Goal: Task Accomplishment & Management: Use online tool/utility

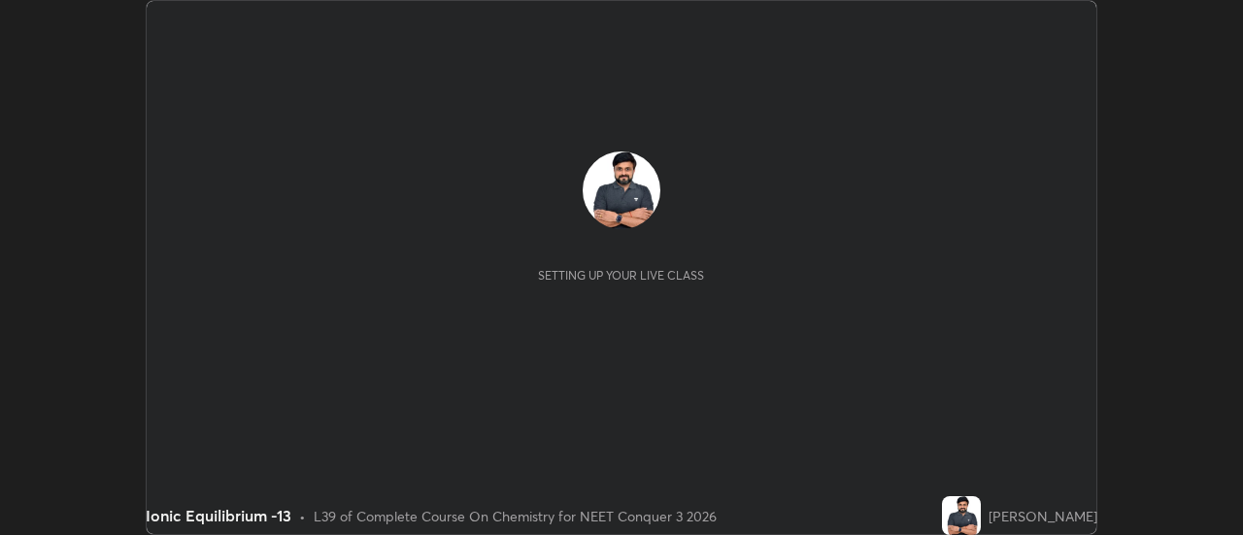
scroll to position [535, 1242]
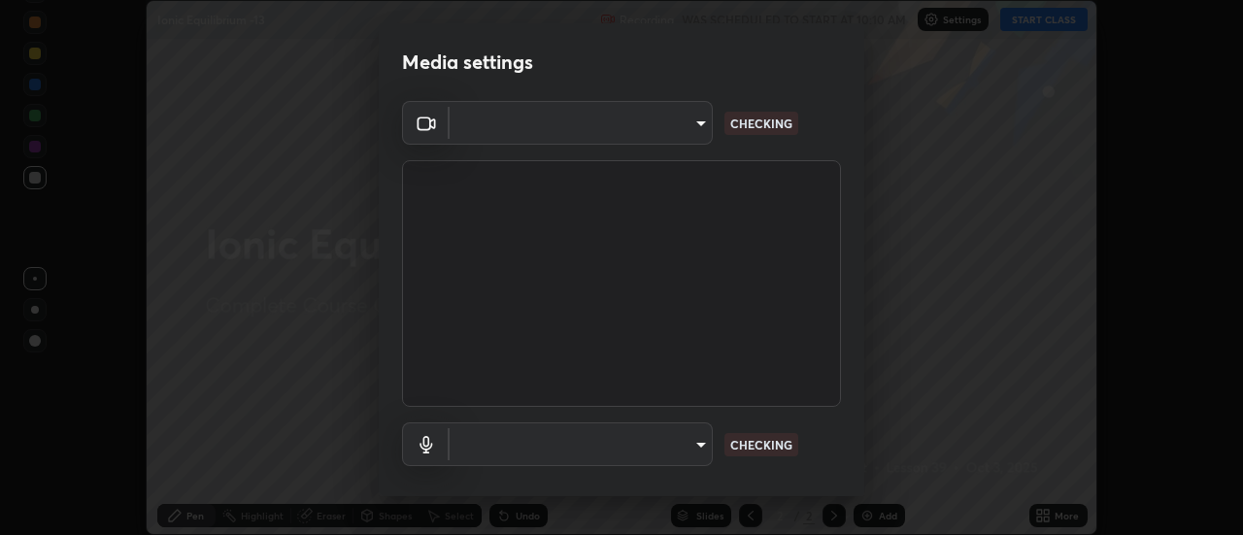
type input "b63bf8d4be001456b007e27562af51addf9deb8236f2337857bb01a3f85ddd7f"
click at [684, 446] on body "Erase all Ionic Equilibrium -13 Recording WAS SCHEDULED TO START AT 10:10 AM Se…" at bounding box center [621, 267] width 1243 height 535
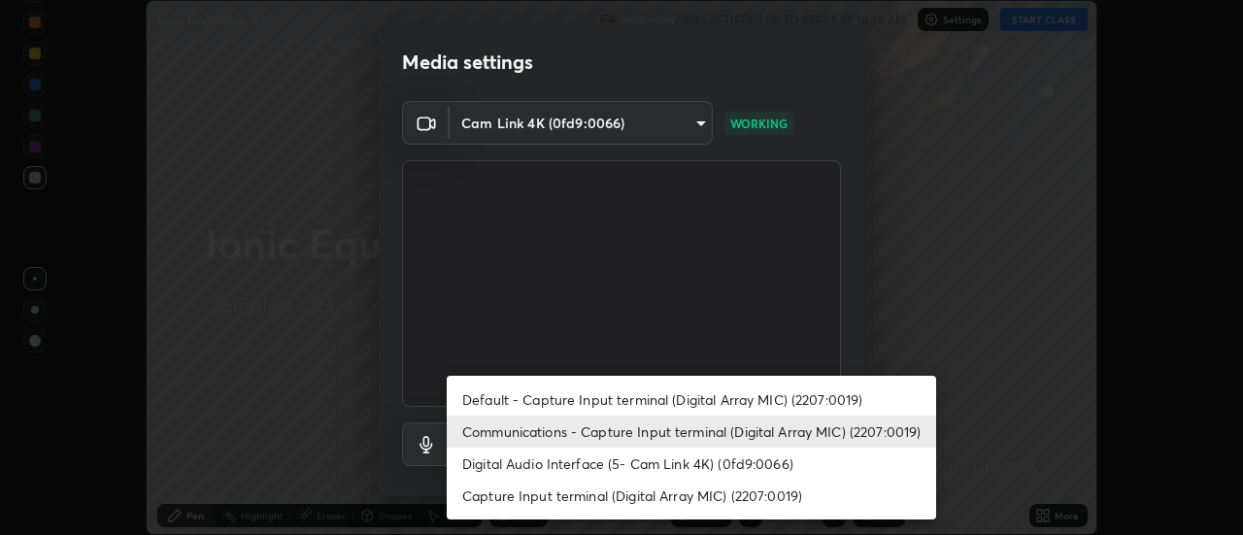
click at [704, 403] on li "Default - Capture Input terminal (Digital Array MIC) (2207:0019)" at bounding box center [691, 399] width 489 height 32
type input "default"
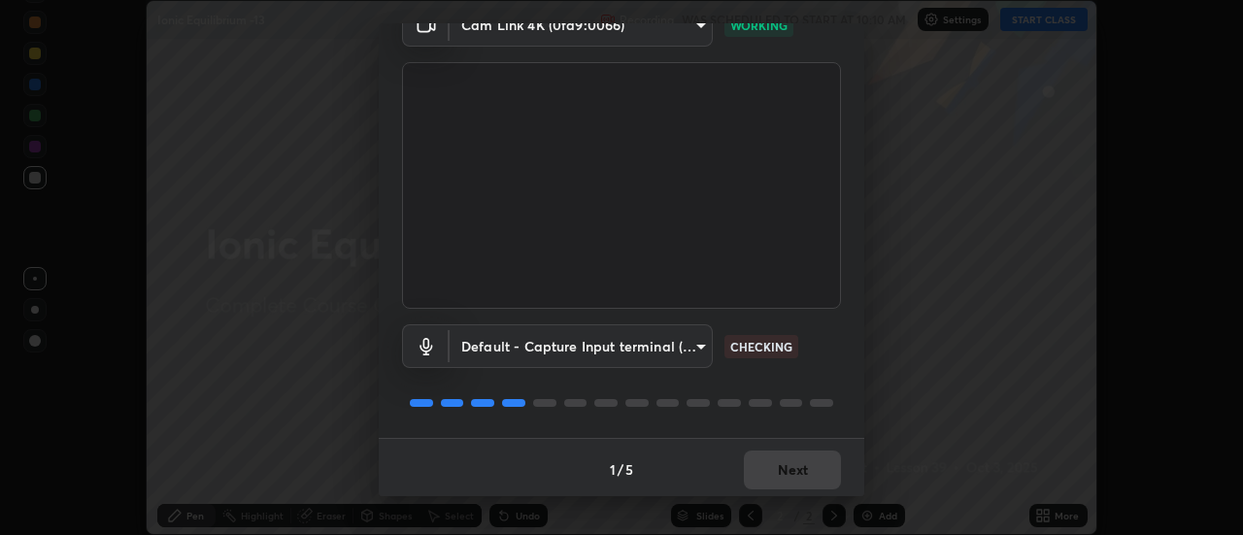
scroll to position [102, 0]
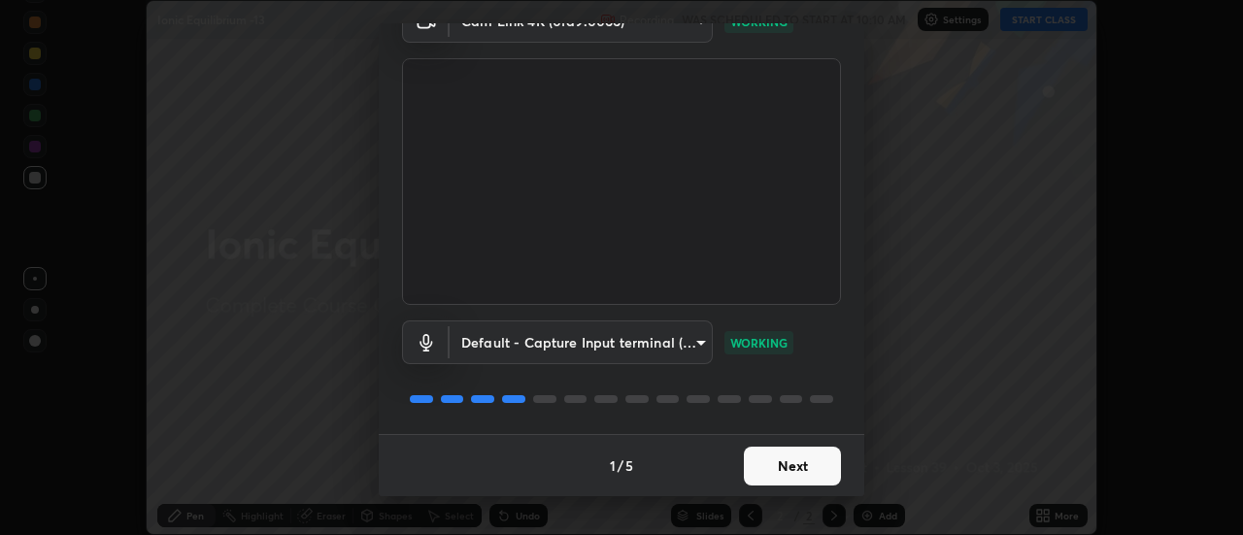
click at [807, 458] on button "Next" at bounding box center [792, 466] width 97 height 39
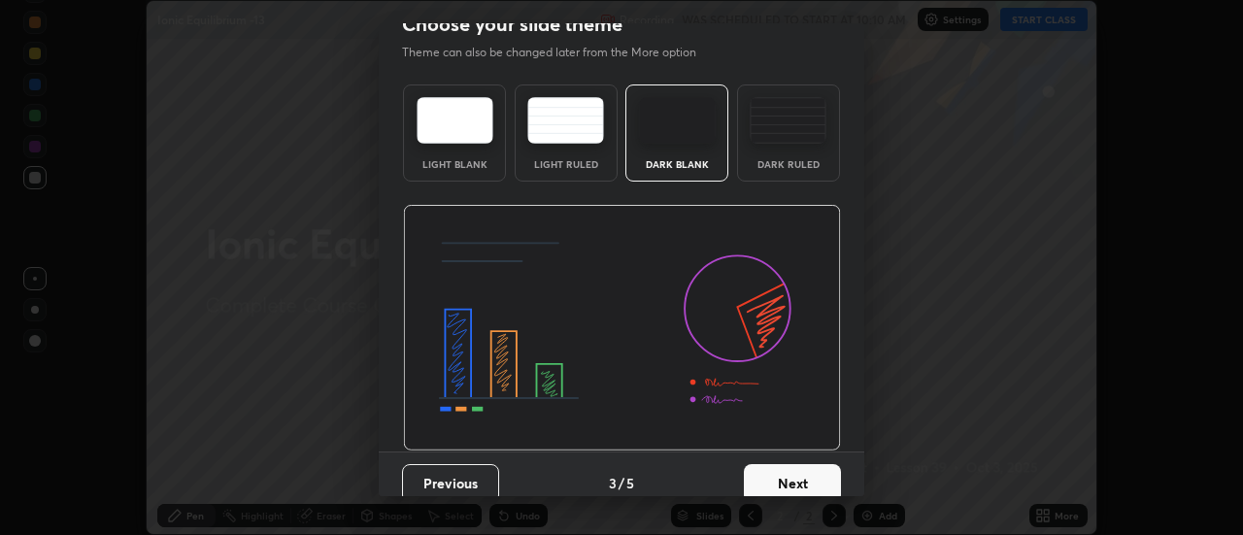
scroll to position [42, 0]
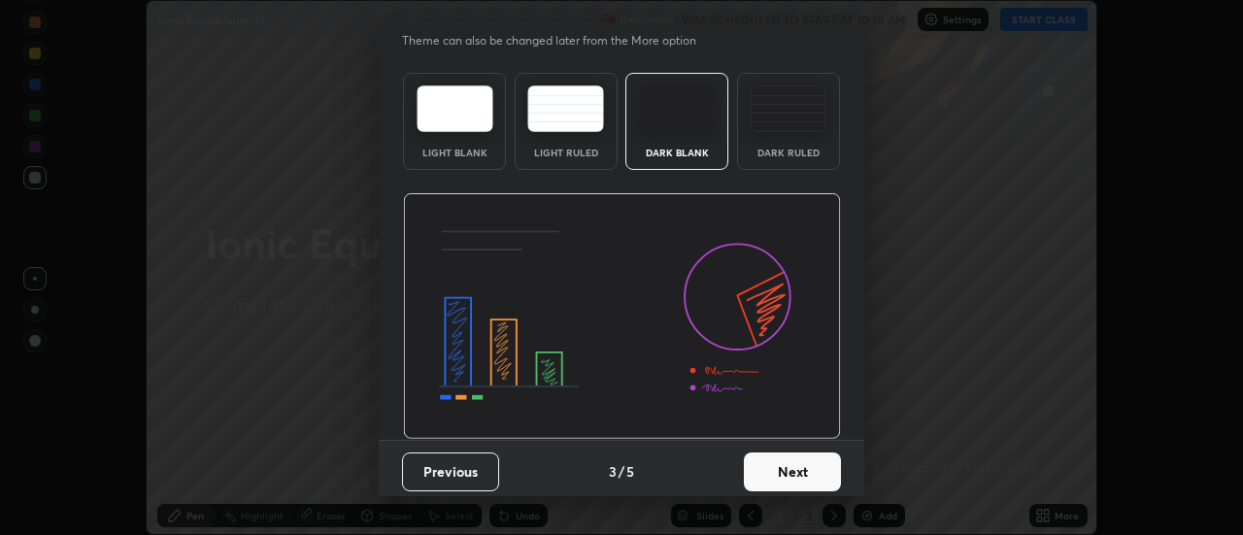
click at [812, 468] on button "Next" at bounding box center [792, 471] width 97 height 39
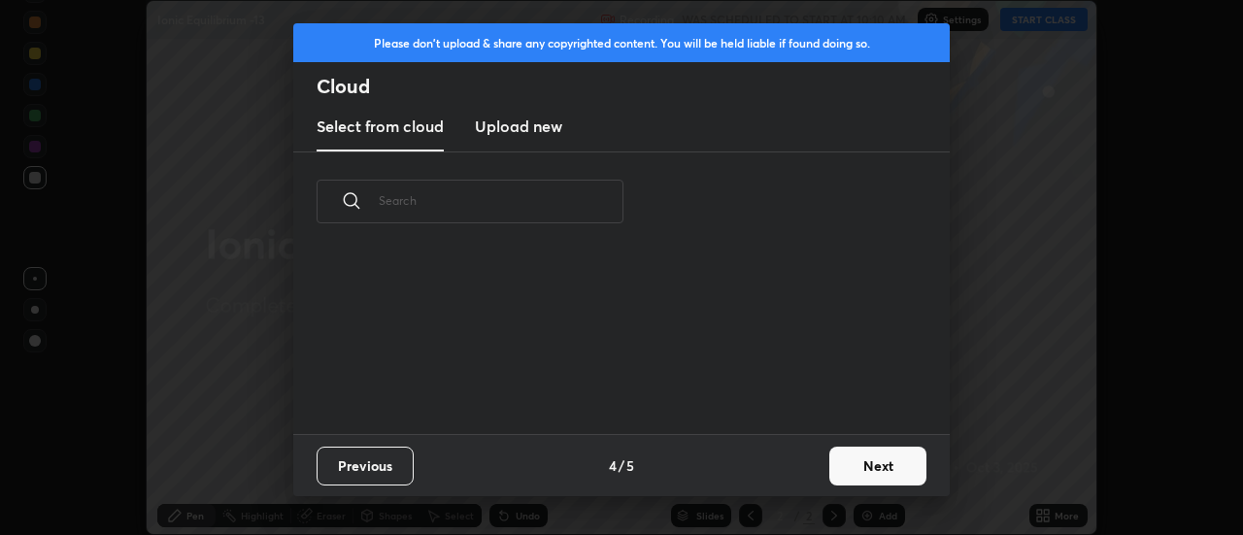
scroll to position [0, 0]
click at [864, 470] on button "Next" at bounding box center [877, 466] width 97 height 39
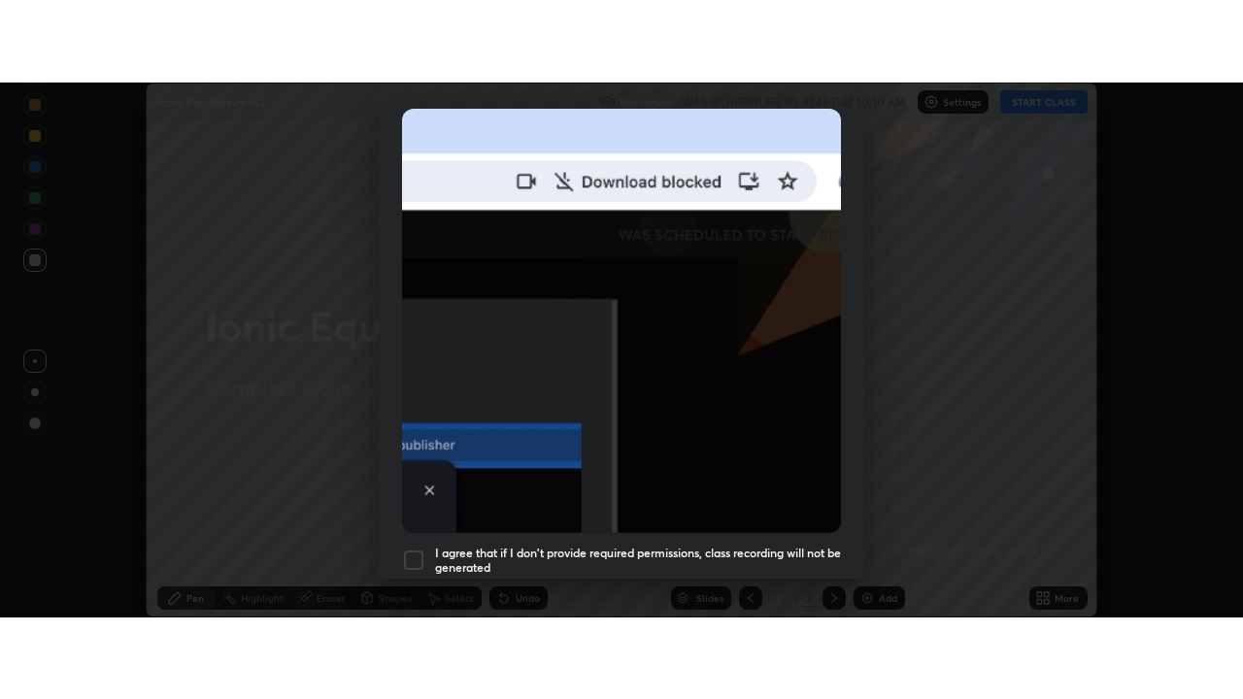
scroll to position [498, 0]
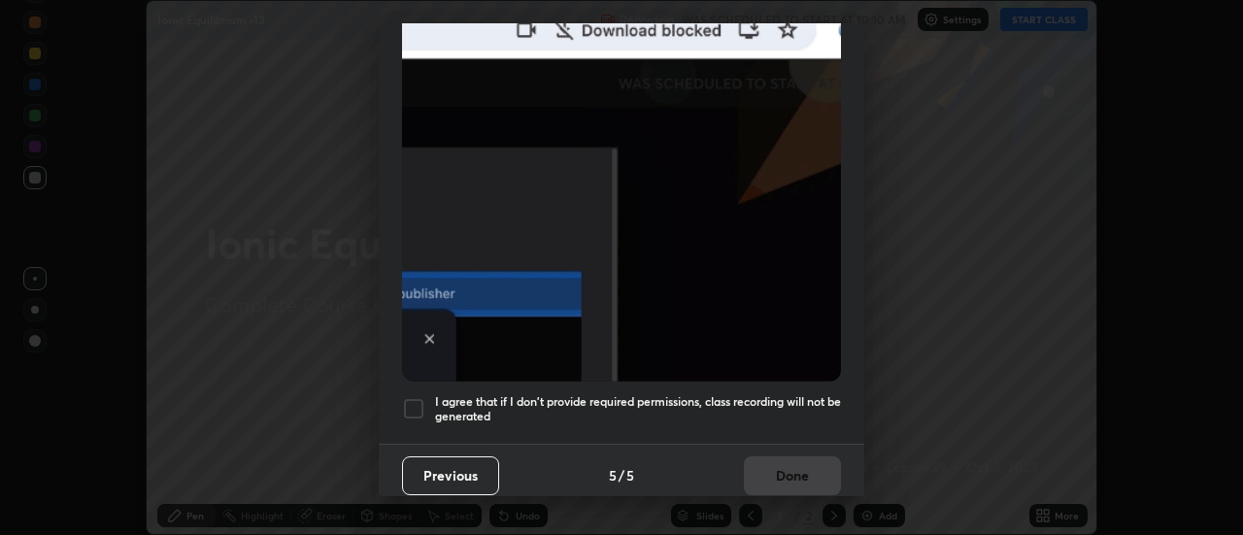
click at [420, 406] on div at bounding box center [413, 408] width 23 height 23
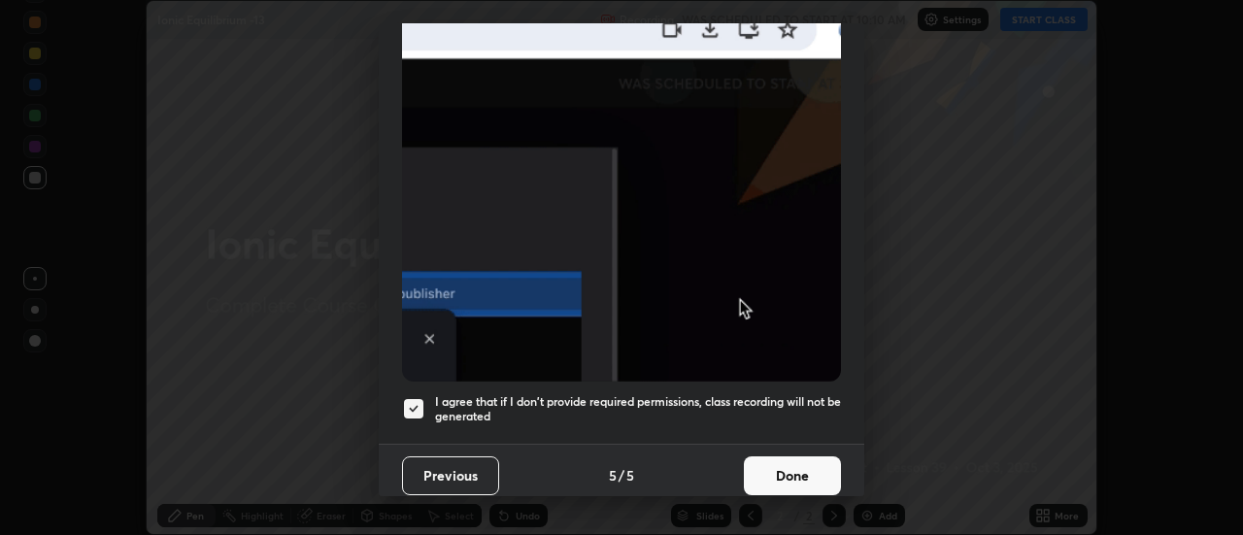
click at [788, 476] on button "Done" at bounding box center [792, 475] width 97 height 39
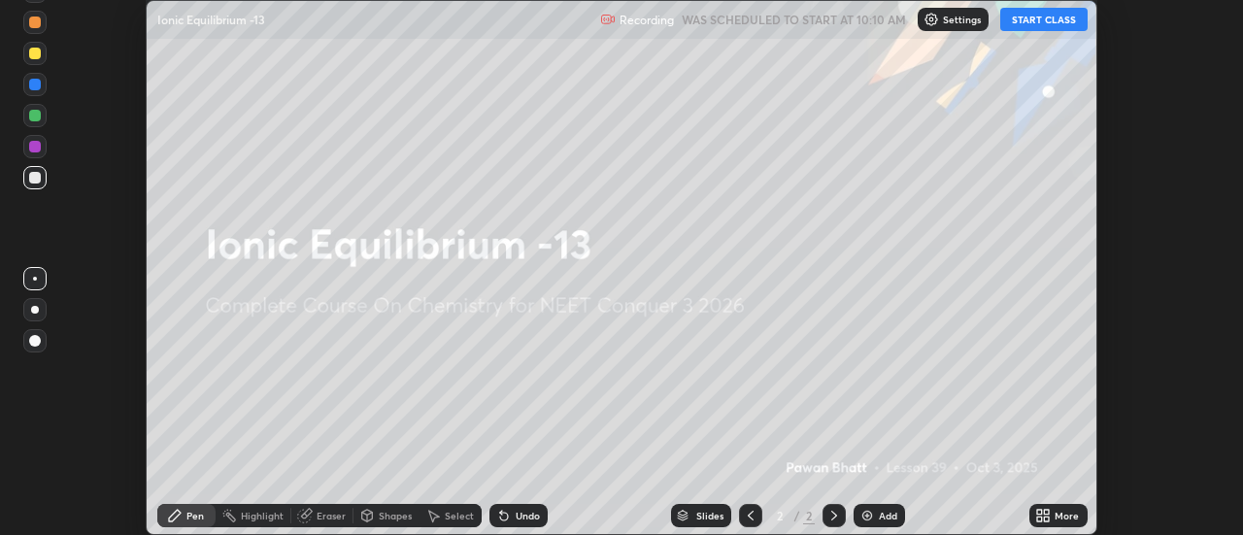
click at [1052, 17] on button "START CLASS" at bounding box center [1043, 19] width 87 height 23
click at [1049, 24] on button "START CLASS" at bounding box center [1043, 19] width 87 height 23
click at [1040, 512] on icon at bounding box center [1039, 512] width 5 height 5
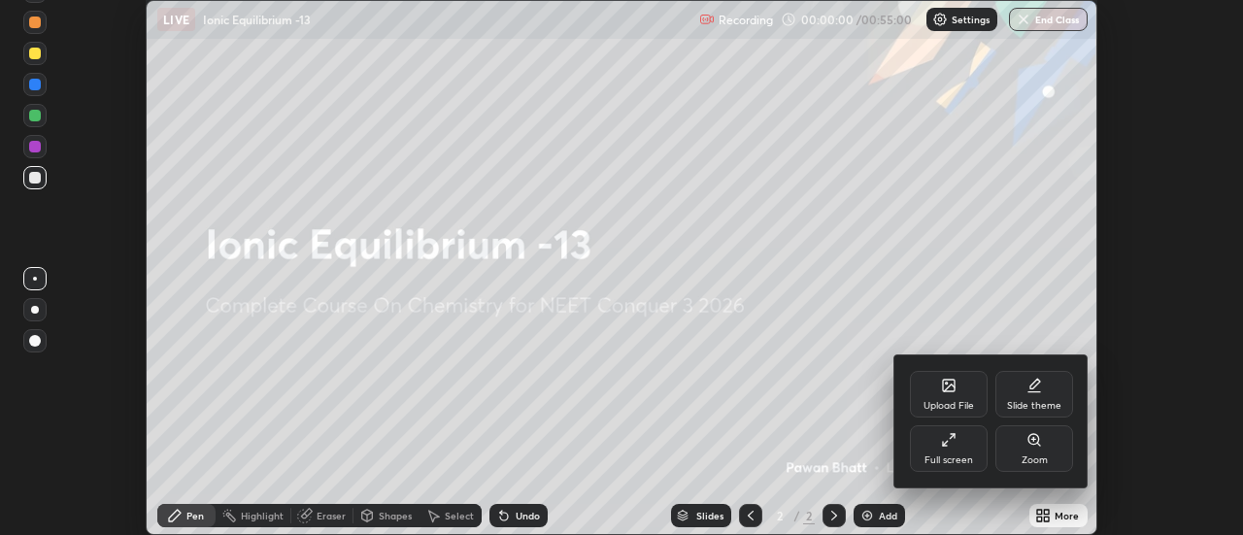
click at [944, 444] on icon at bounding box center [945, 443] width 5 height 5
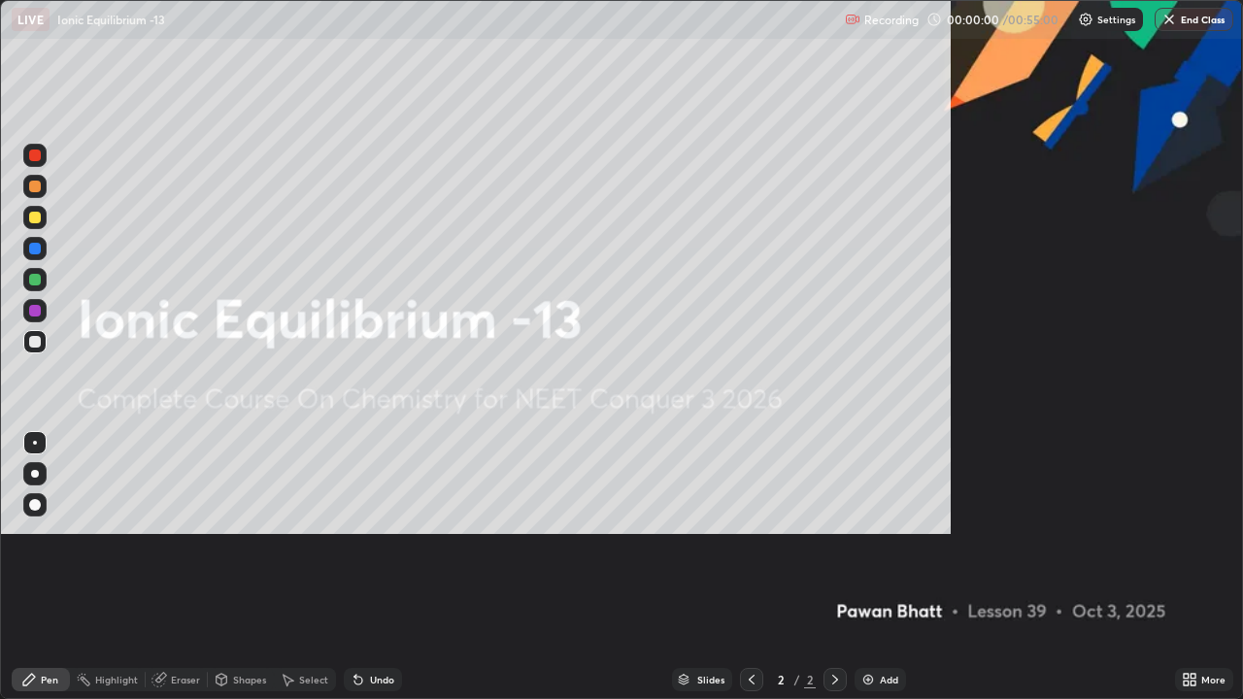
scroll to position [699, 1243]
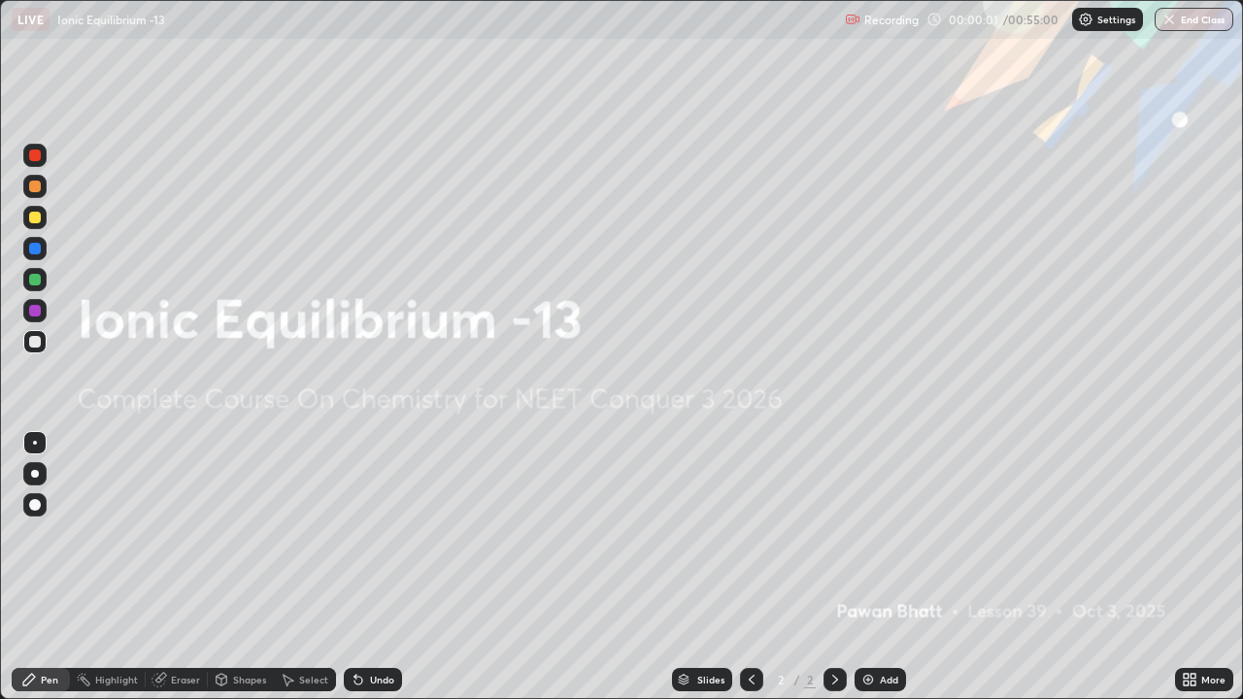
click at [880, 534] on div "Add" at bounding box center [889, 680] width 18 height 10
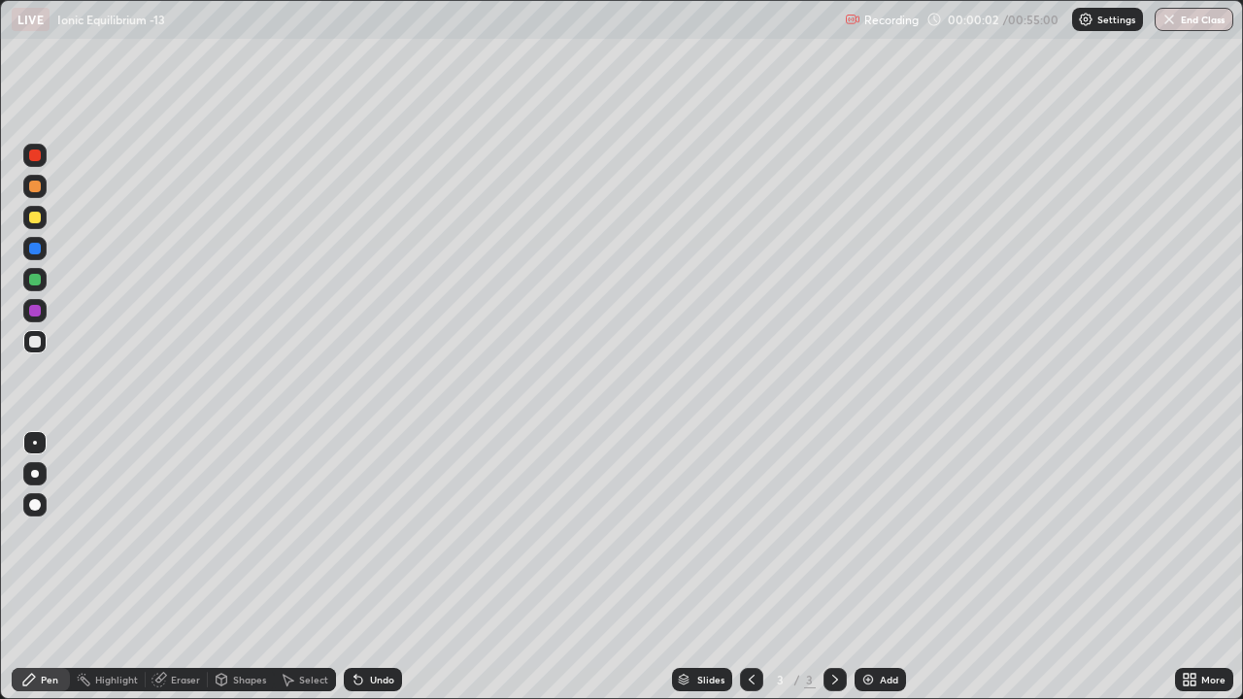
click at [46, 470] on div at bounding box center [34, 473] width 23 height 23
click at [36, 214] on div at bounding box center [35, 218] width 12 height 12
click at [874, 534] on div "Add" at bounding box center [879, 679] width 51 height 23
click at [885, 534] on div "Add" at bounding box center [889, 680] width 18 height 10
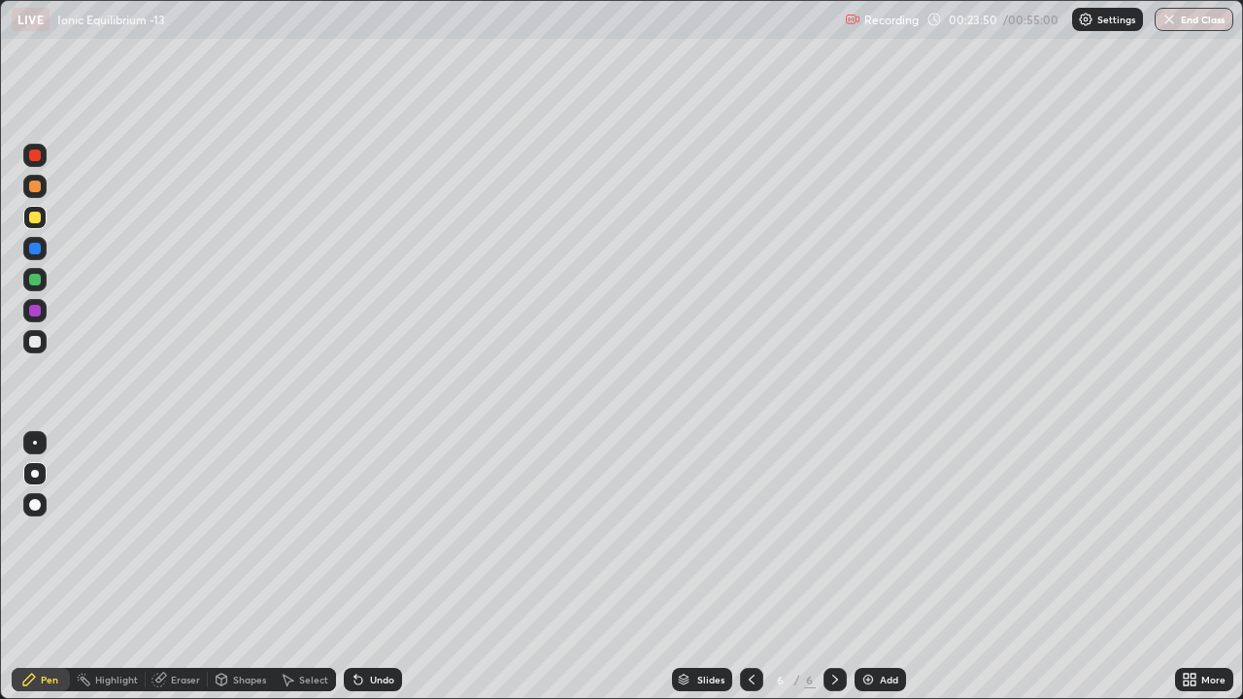
click at [372, 534] on div "Undo" at bounding box center [382, 680] width 24 height 10
click at [377, 534] on div "Undo" at bounding box center [373, 679] width 58 height 23
click at [884, 534] on div "Add" at bounding box center [889, 680] width 18 height 10
click at [37, 283] on div at bounding box center [35, 280] width 12 height 12
click at [35, 281] on div at bounding box center [35, 280] width 12 height 12
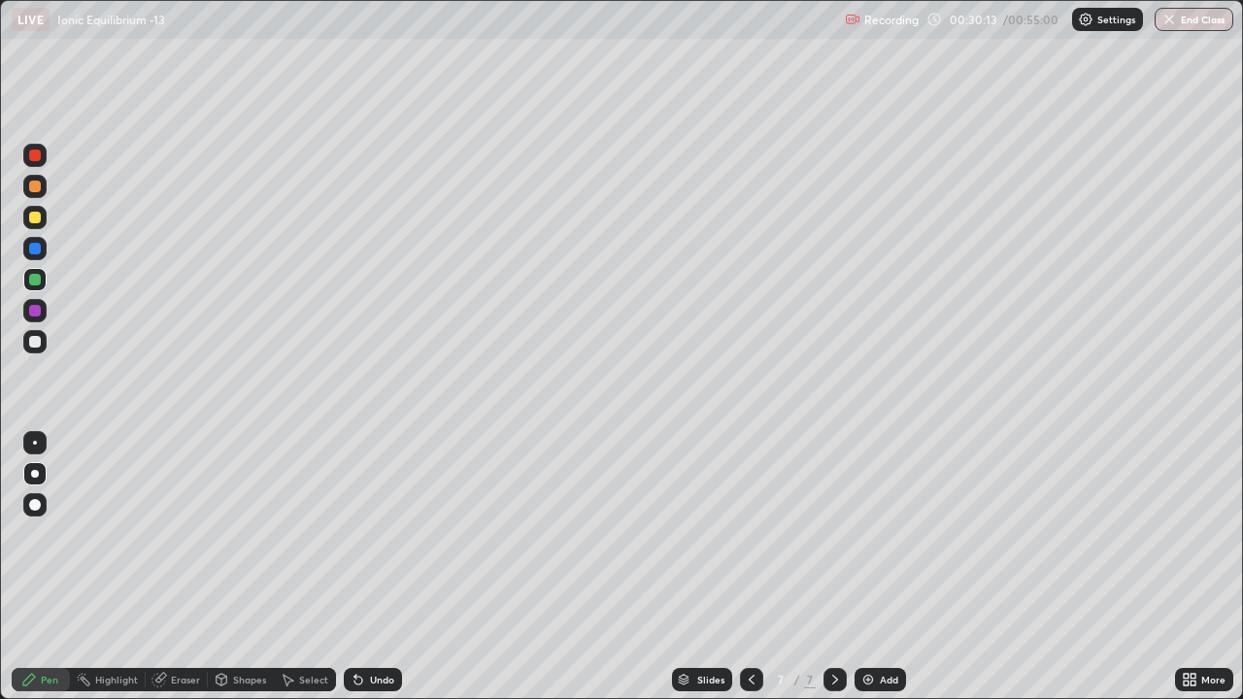
click at [39, 345] on div at bounding box center [35, 342] width 12 height 12
click at [32, 220] on div at bounding box center [35, 218] width 12 height 12
click at [32, 219] on div at bounding box center [35, 218] width 12 height 12
click at [888, 534] on div "Add" at bounding box center [889, 680] width 18 height 10
click at [40, 346] on div at bounding box center [35, 342] width 12 height 12
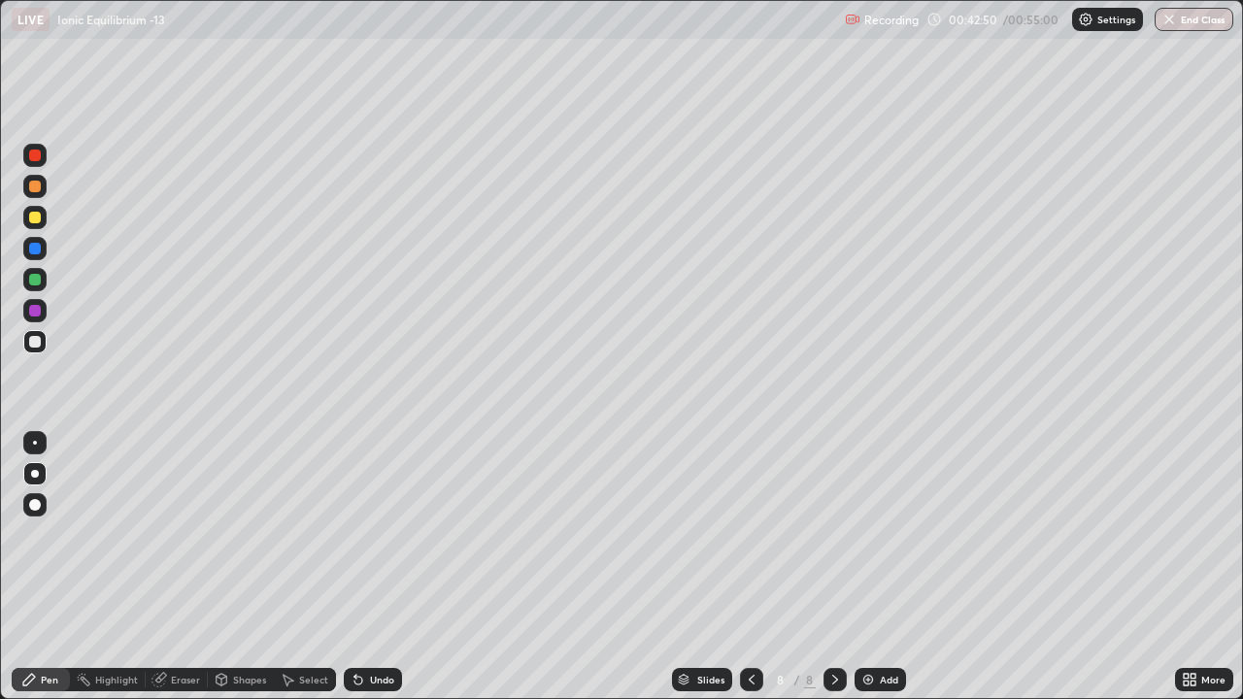
click at [28, 212] on div at bounding box center [34, 217] width 23 height 23
click at [177, 534] on div "Eraser" at bounding box center [185, 680] width 29 height 10
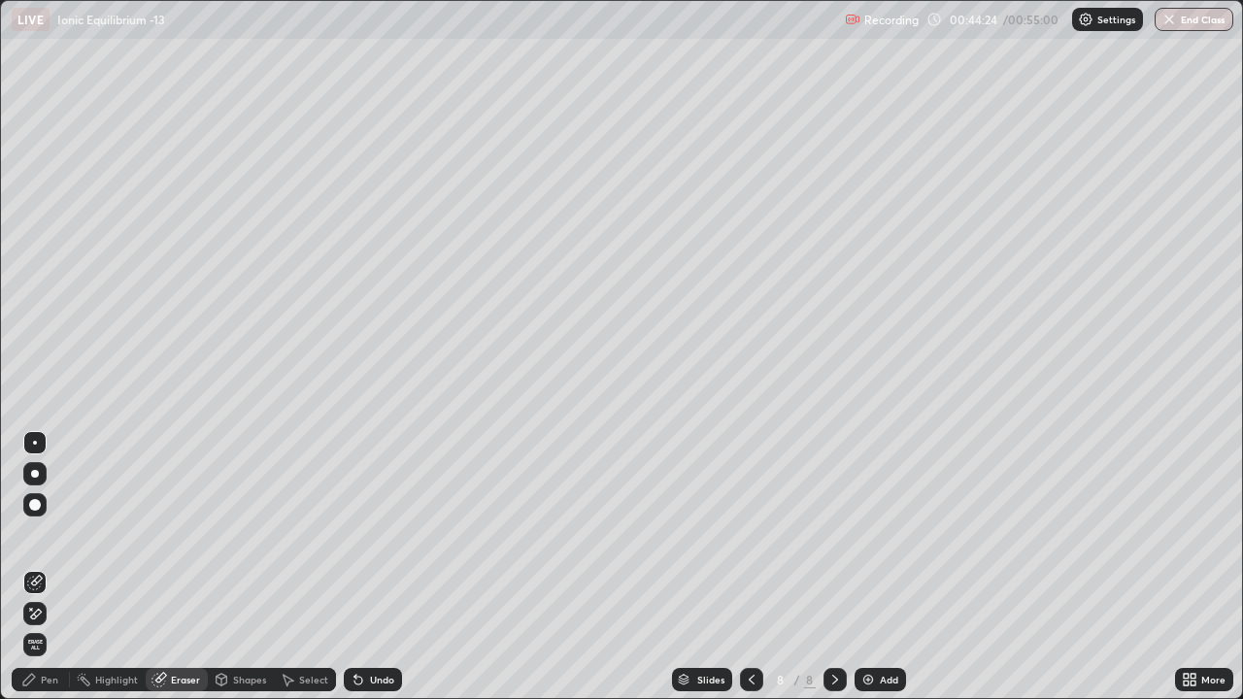
click at [34, 534] on icon at bounding box center [35, 614] width 16 height 17
click at [42, 534] on div "Pen" at bounding box center [49, 680] width 17 height 10
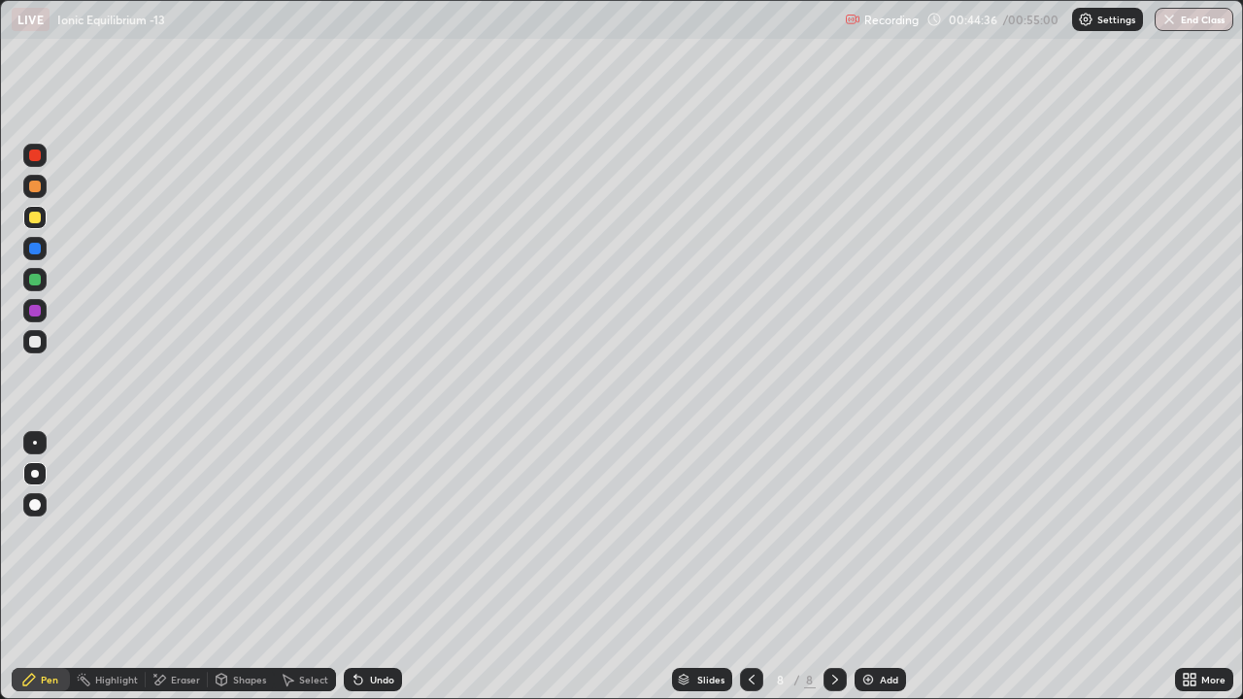
click at [42, 286] on div at bounding box center [34, 279] width 23 height 23
click at [37, 281] on div at bounding box center [35, 280] width 12 height 12
click at [37, 347] on div at bounding box center [35, 342] width 12 height 12
click at [881, 534] on div "Add" at bounding box center [889, 680] width 18 height 10
click at [183, 534] on div "Eraser" at bounding box center [185, 680] width 29 height 10
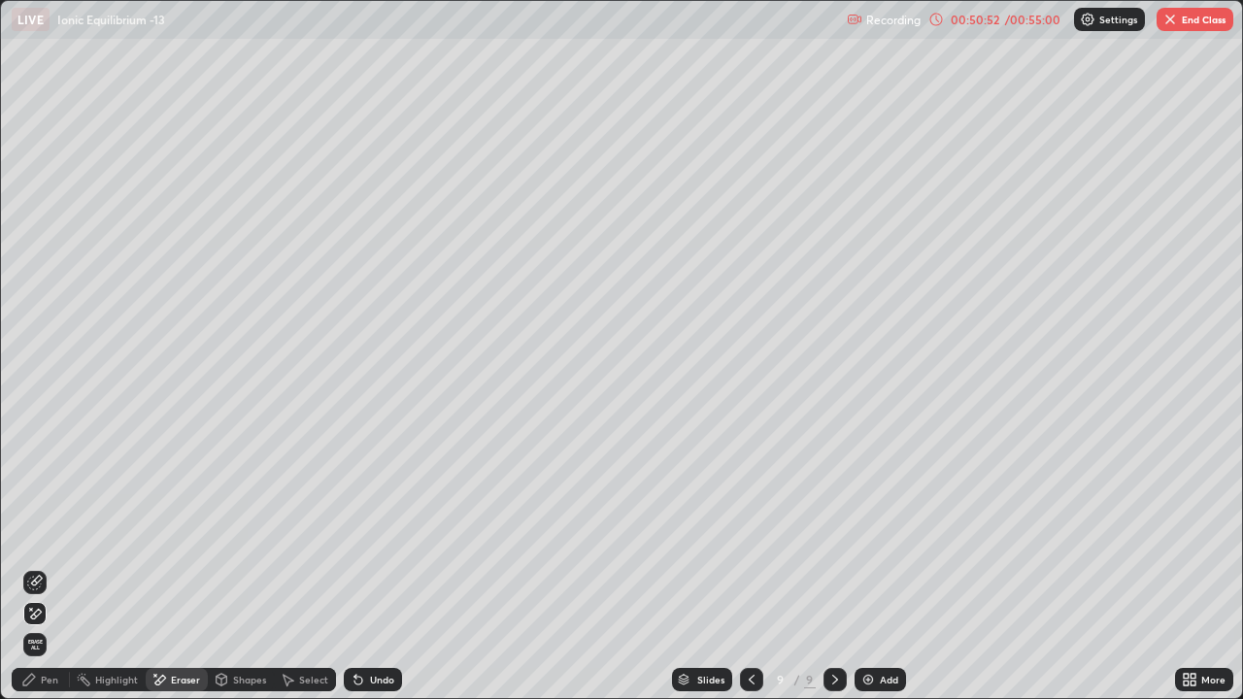
click at [38, 534] on div "Pen" at bounding box center [41, 679] width 58 height 23
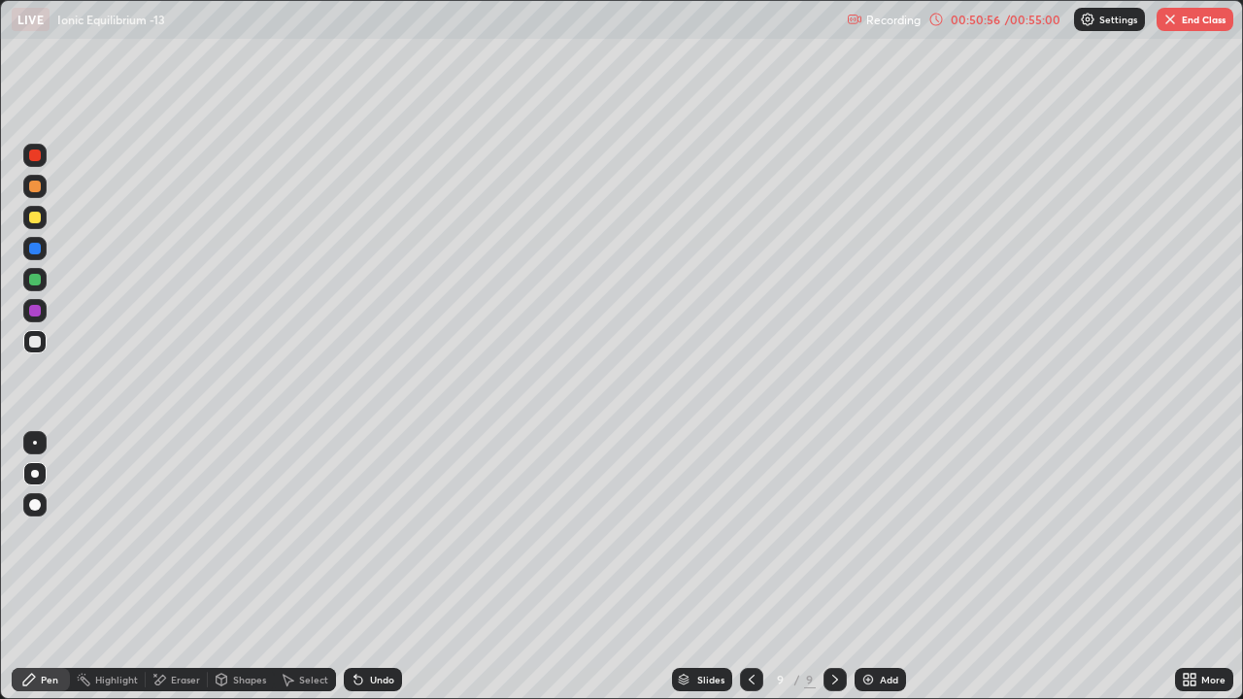
click at [176, 534] on div "Eraser" at bounding box center [185, 680] width 29 height 10
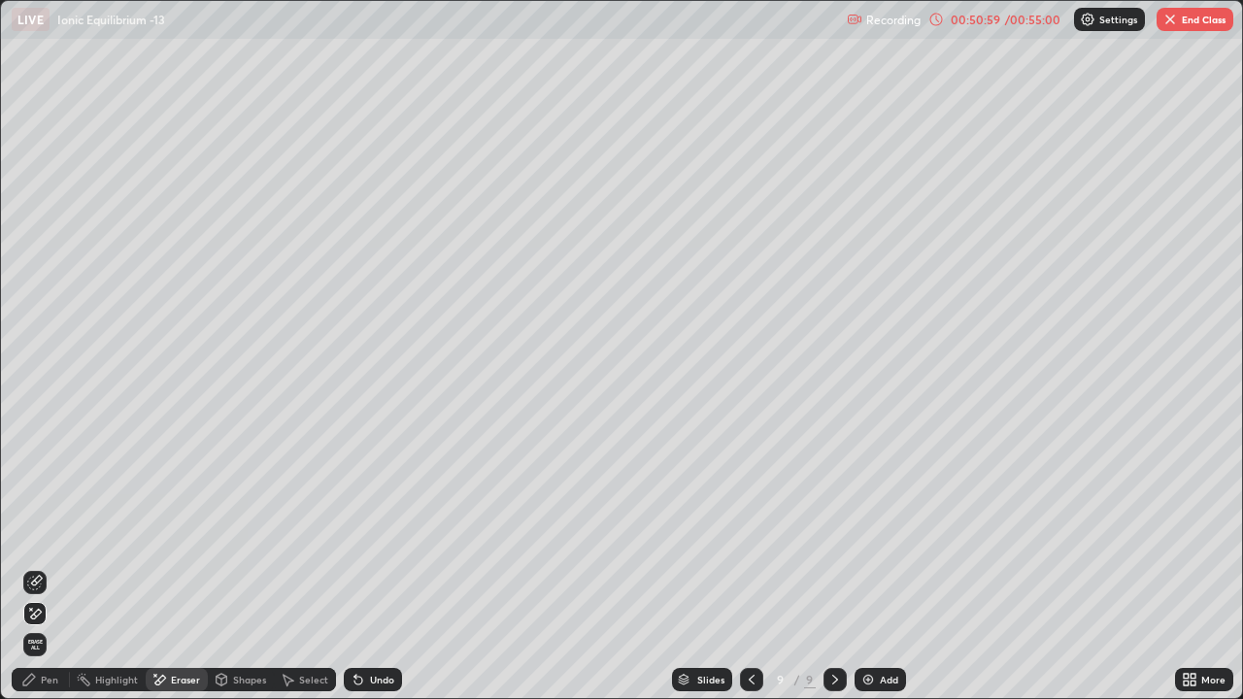
click at [35, 534] on icon at bounding box center [29, 680] width 16 height 16
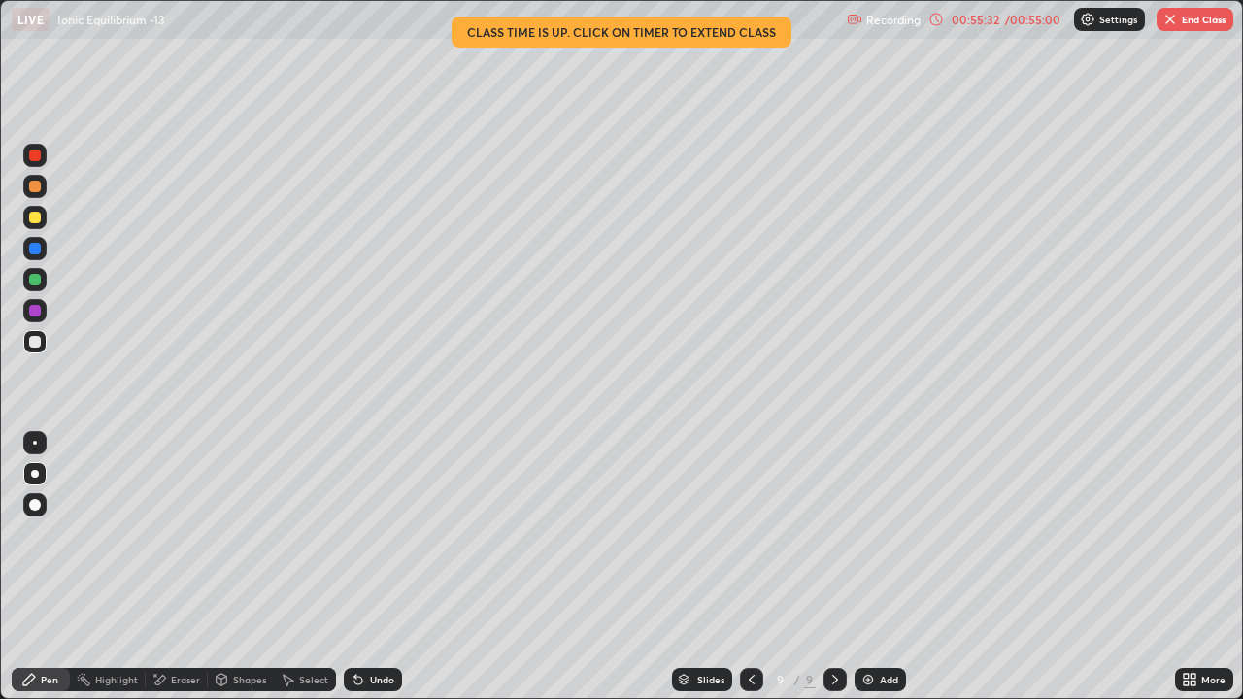
click at [1185, 19] on button "End Class" at bounding box center [1194, 19] width 77 height 23
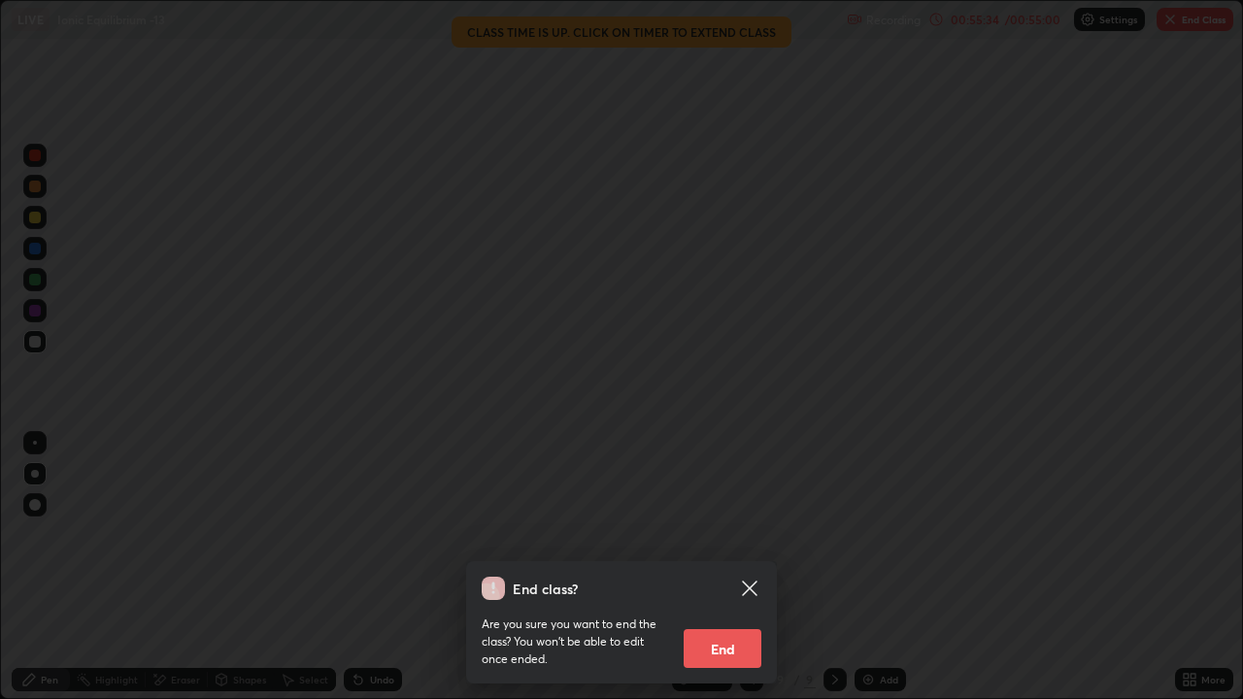
click at [747, 534] on button "End" at bounding box center [722, 648] width 78 height 39
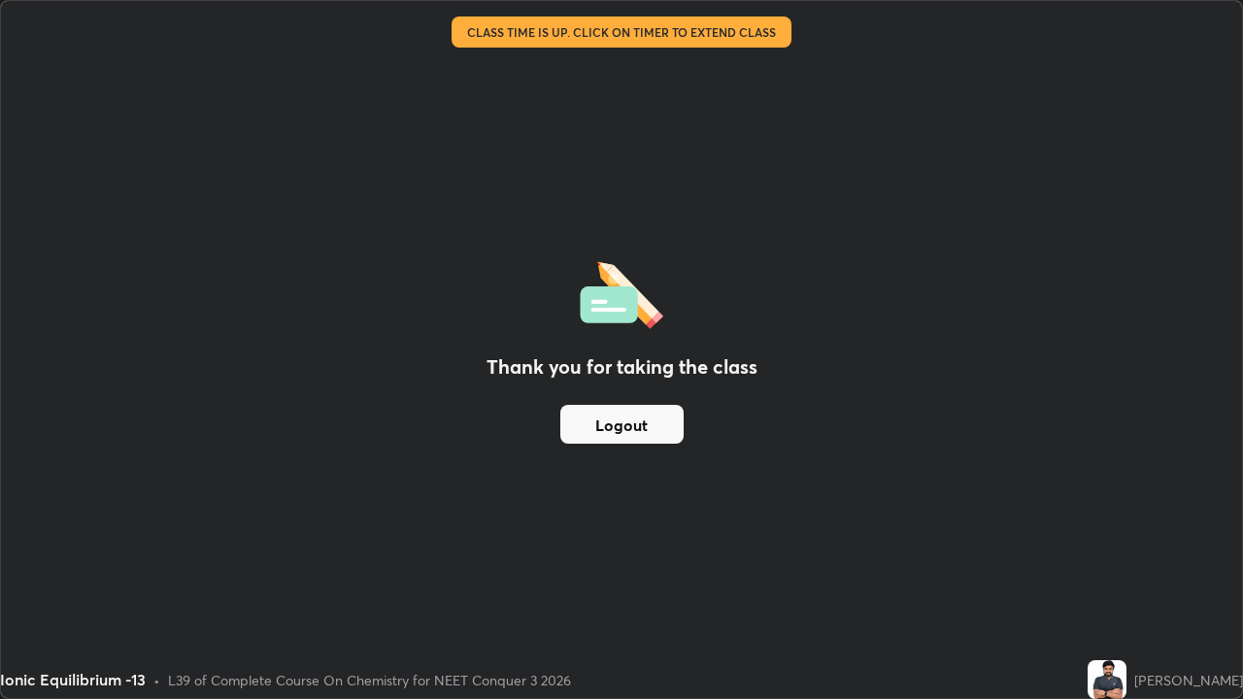
click at [647, 424] on button "Logout" at bounding box center [621, 424] width 123 height 39
